Goal: Task Accomplishment & Management: Use online tool/utility

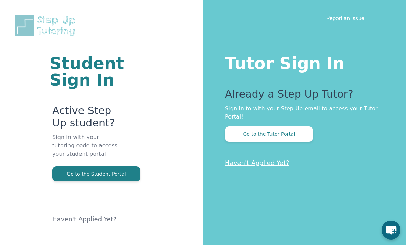
click at [301, 136] on button "Go to the Tutor Portal" at bounding box center [269, 134] width 88 height 15
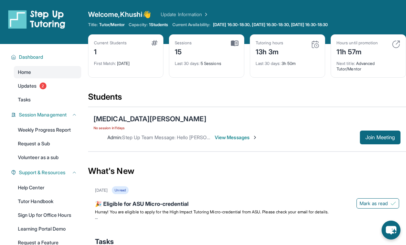
click at [368, 136] on span "Join Meeting" at bounding box center [381, 138] width 30 height 4
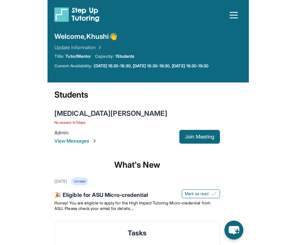
scroll to position [65, 0]
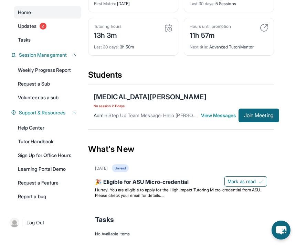
click at [274, 114] on span "Join Meeting" at bounding box center [259, 116] width 30 height 4
